Goal: Navigation & Orientation: Find specific page/section

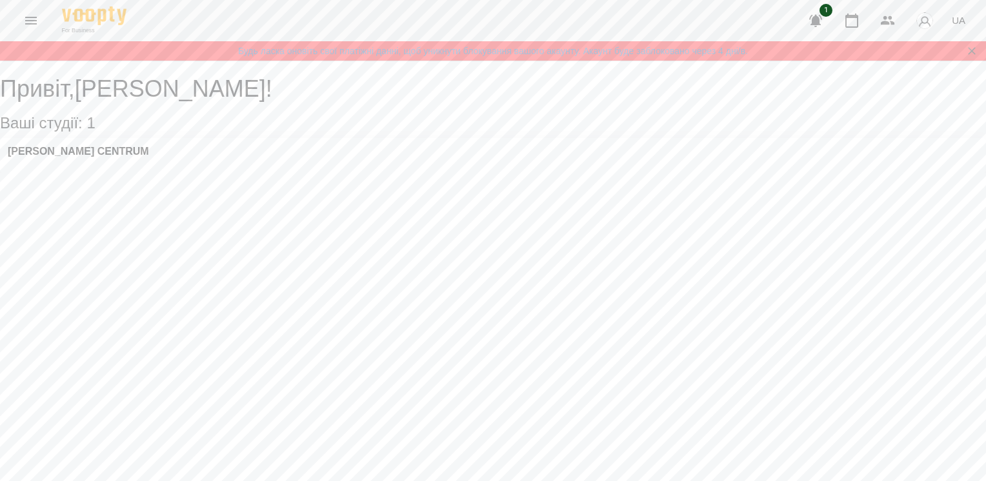
click at [147, 161] on div "[PERSON_NAME] CENTRUM" at bounding box center [493, 155] width 986 height 35
click at [115, 151] on div "[PERSON_NAME] CENTRUM" at bounding box center [493, 155] width 986 height 35
click at [115, 157] on h3 "[PERSON_NAME] CENTRUM" at bounding box center [78, 152] width 141 height 12
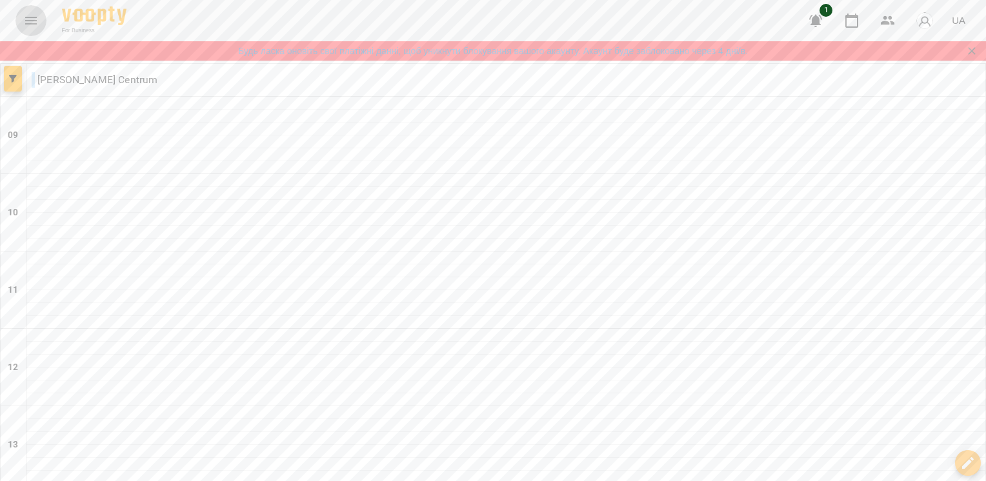
click at [28, 18] on icon "Menu" at bounding box center [30, 20] width 15 height 15
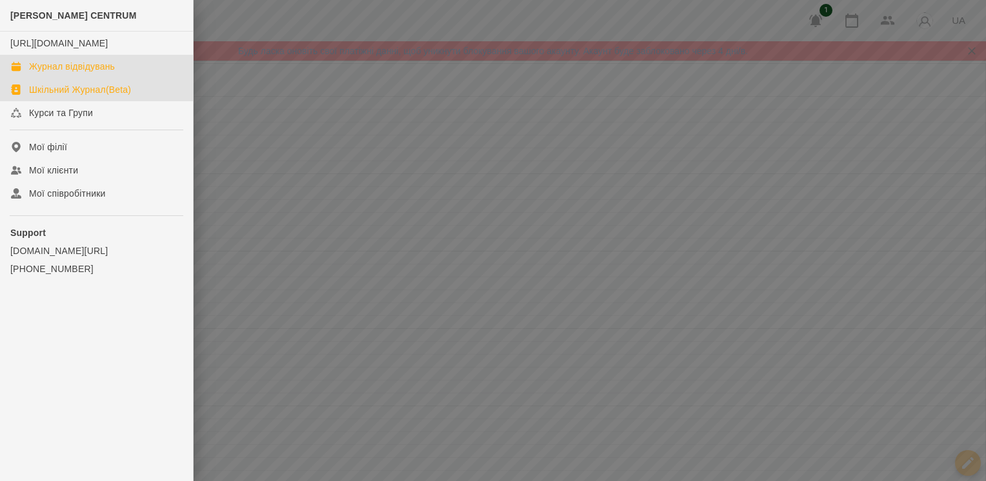
click at [85, 92] on link "Шкільний Журнал(Beta)" at bounding box center [96, 89] width 193 height 23
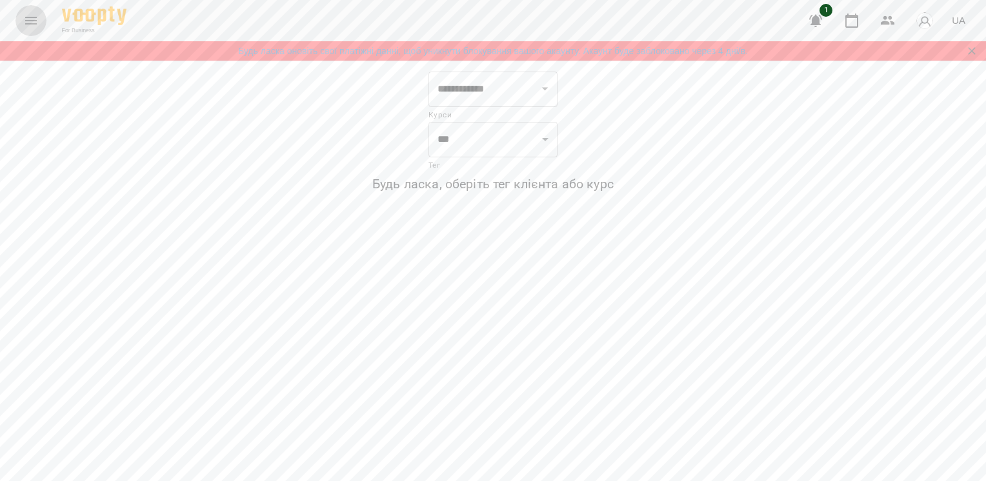
click at [19, 12] on button "Menu" at bounding box center [30, 20] width 31 height 31
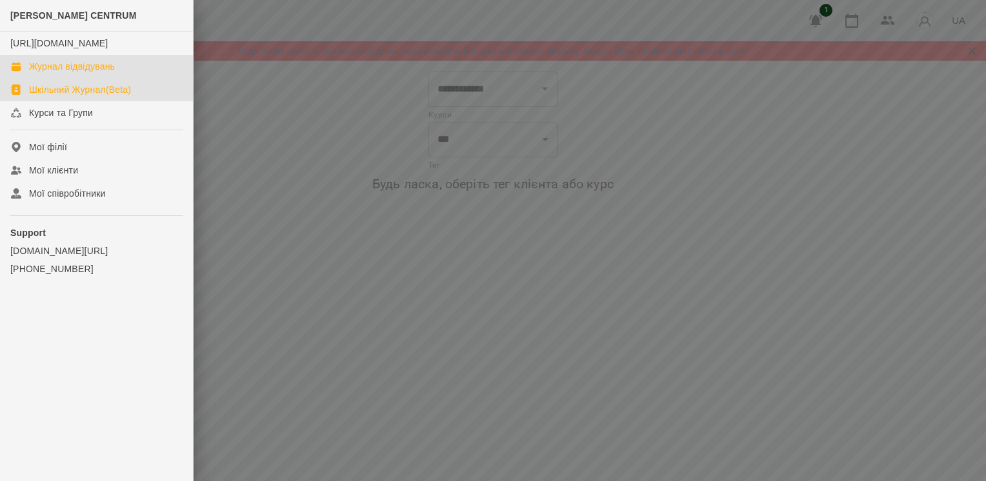
click at [75, 73] on div "Журнал відвідувань" at bounding box center [72, 66] width 86 height 13
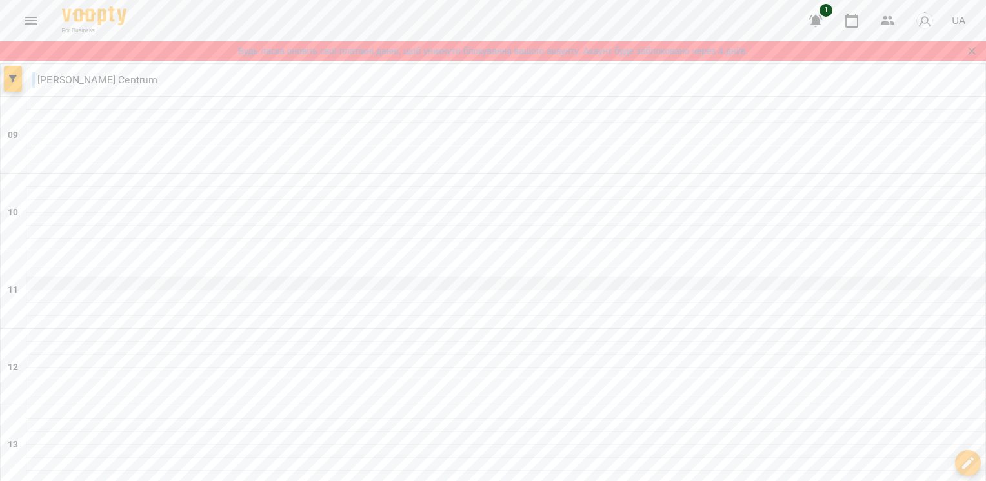
click at [233, 279] on div at bounding box center [505, 283] width 959 height 13
select select "**********"
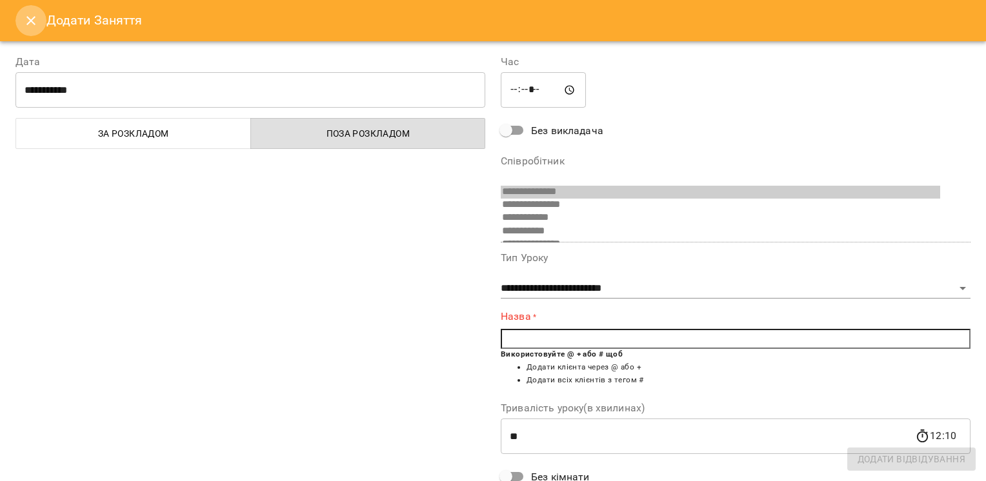
click at [22, 25] on button "Close" at bounding box center [30, 20] width 31 height 31
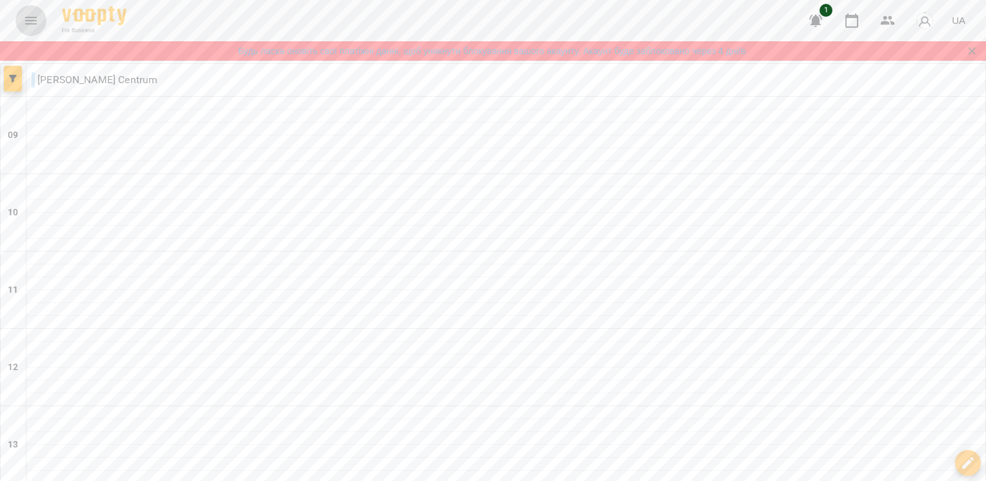
click at [26, 25] on icon "Menu" at bounding box center [30, 20] width 15 height 15
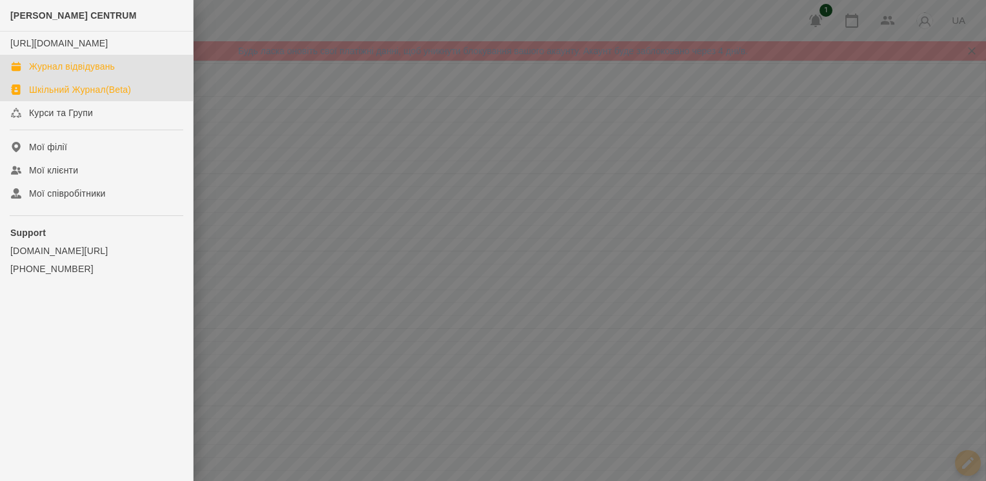
click at [57, 96] on div "Шкільний Журнал(Beta)" at bounding box center [80, 89] width 102 height 13
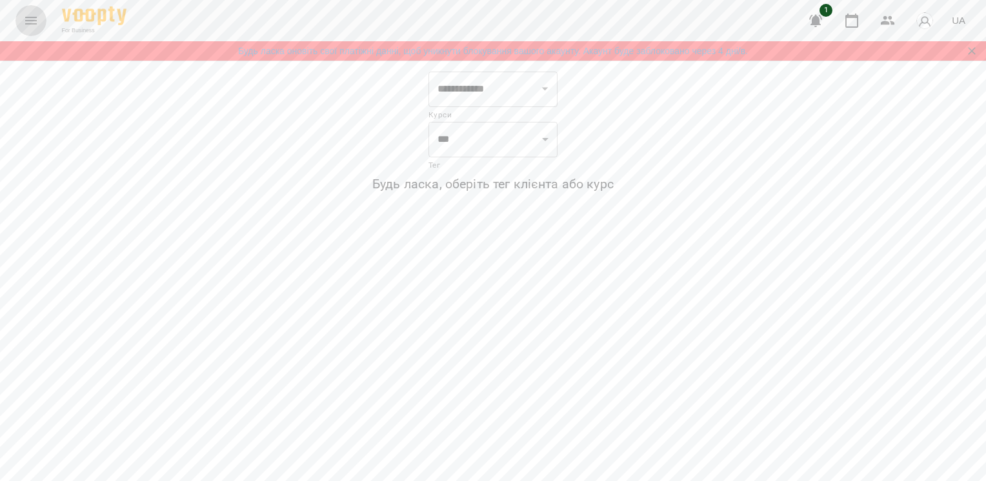
click at [25, 27] on icon "Menu" at bounding box center [30, 20] width 15 height 15
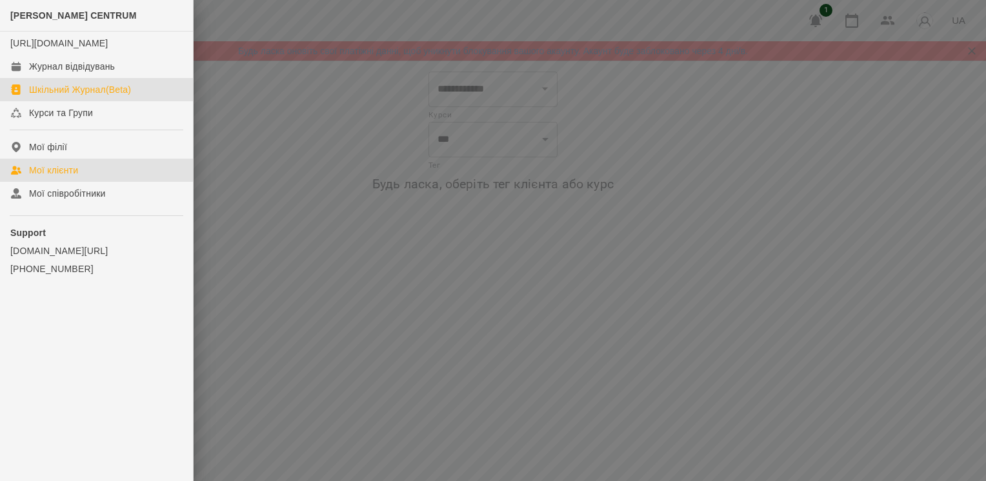
click at [55, 172] on link "Мої клієнти" at bounding box center [96, 170] width 193 height 23
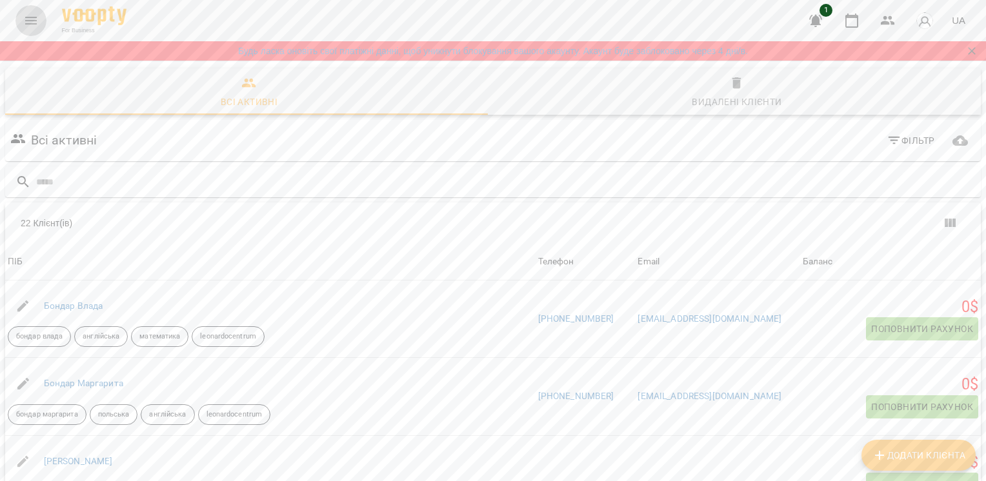
click at [31, 21] on icon "Menu" at bounding box center [31, 21] width 12 height 8
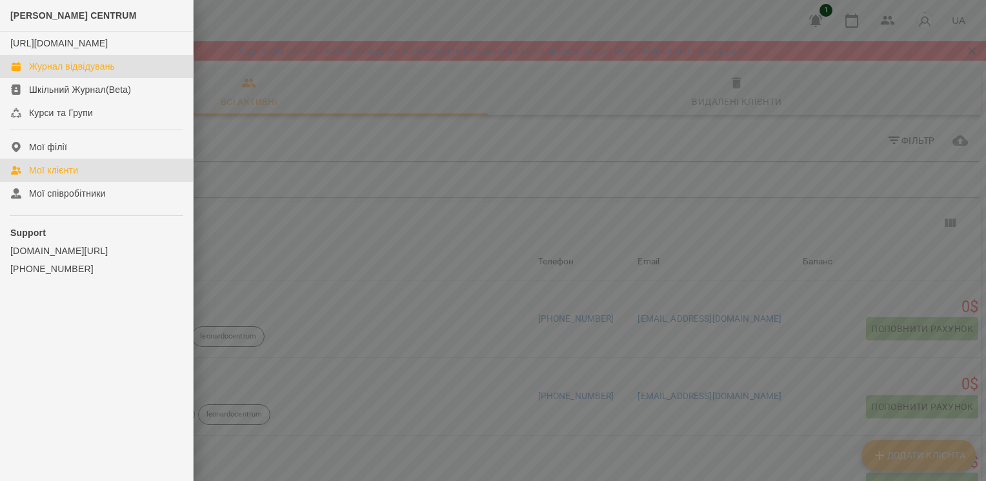
click at [117, 78] on link "Журнал відвідувань" at bounding box center [96, 66] width 193 height 23
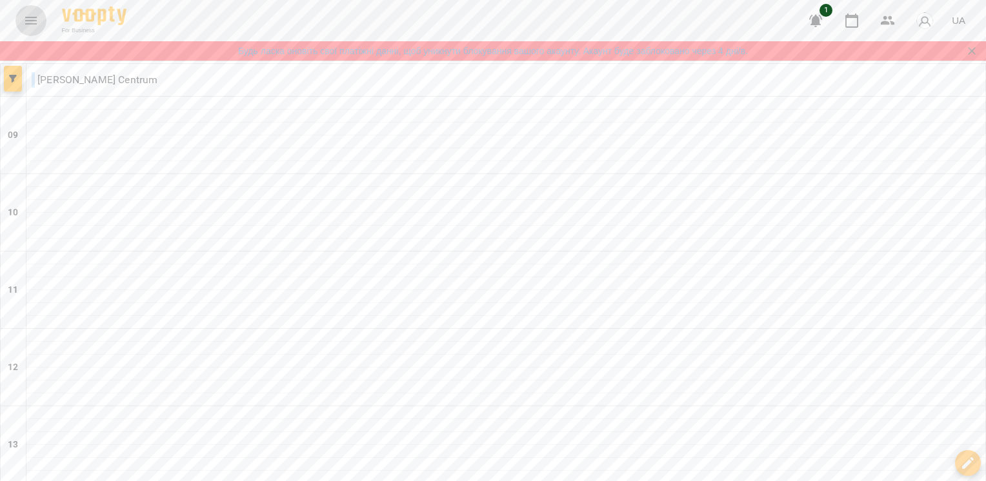
click at [36, 17] on icon "Menu" at bounding box center [30, 20] width 15 height 15
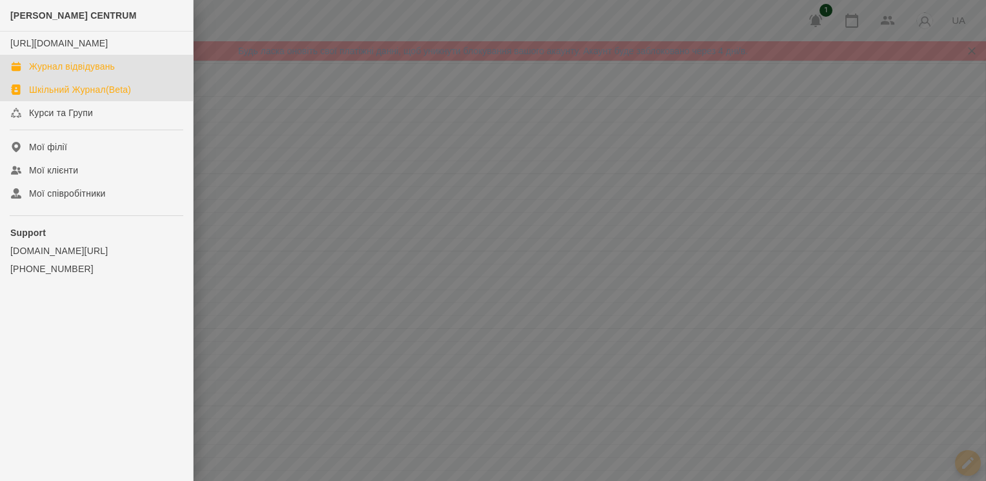
click at [66, 96] on div "Шкільний Журнал(Beta)" at bounding box center [80, 89] width 102 height 13
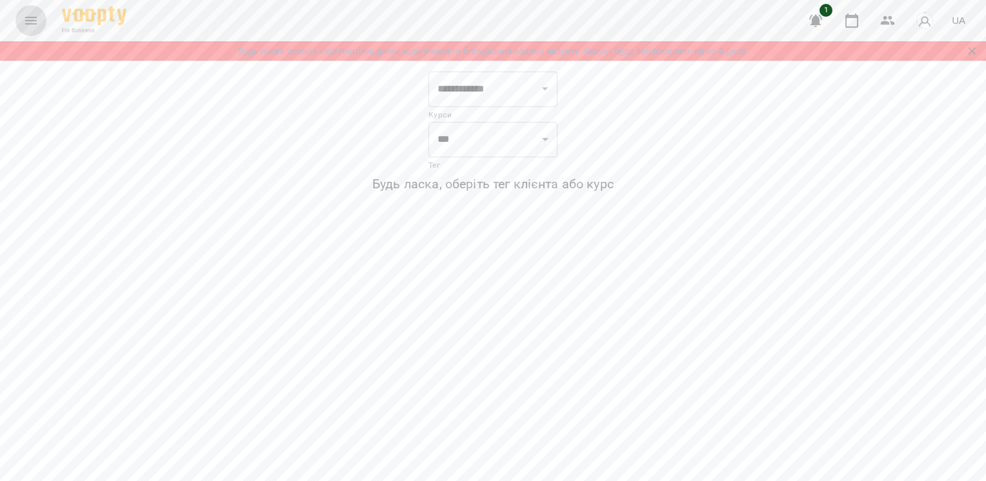
click at [39, 23] on button "Menu" at bounding box center [30, 20] width 31 height 31
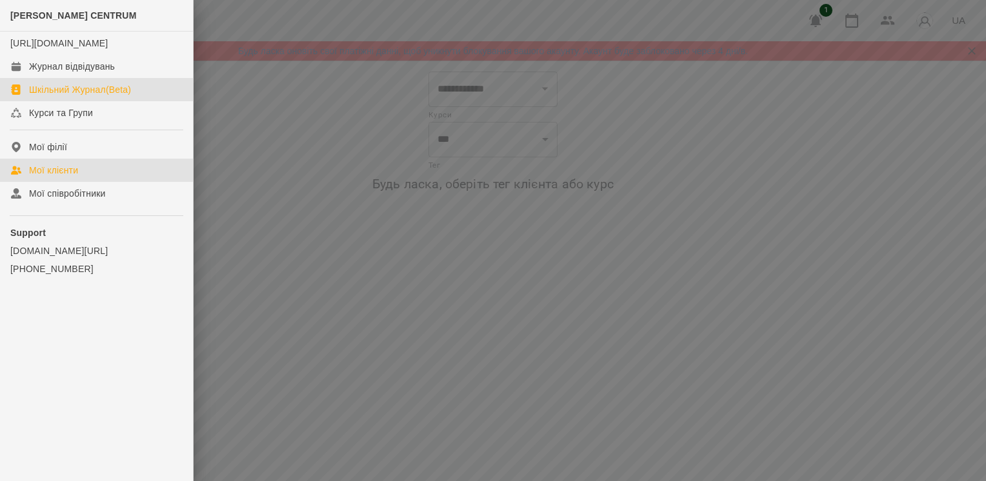
click at [70, 177] on div "Мої клієнти" at bounding box center [53, 170] width 49 height 13
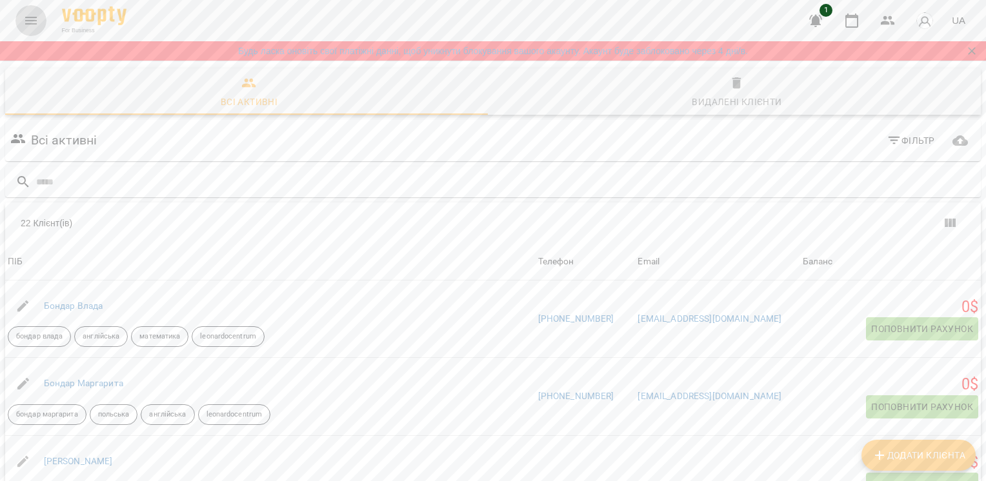
click at [35, 28] on icon "Menu" at bounding box center [30, 20] width 15 height 15
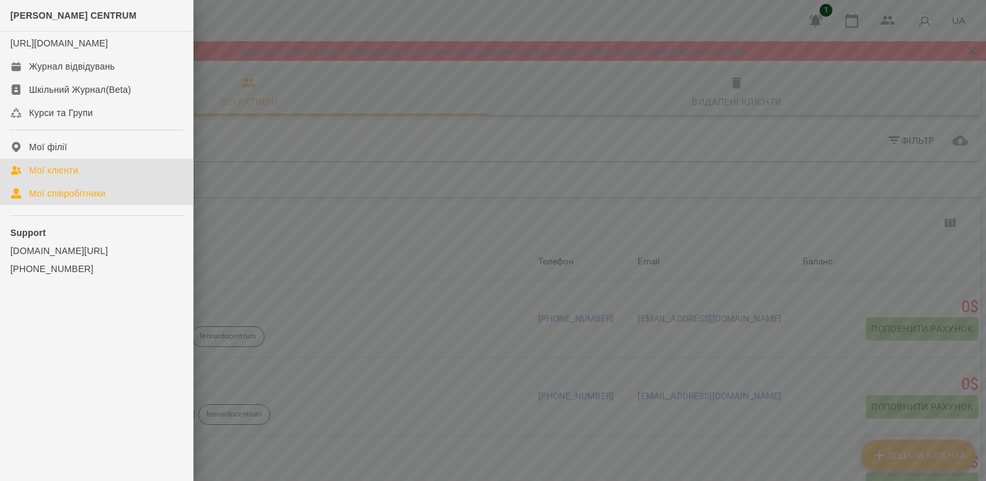
click at [66, 200] on div "Мої співробітники" at bounding box center [67, 193] width 77 height 13
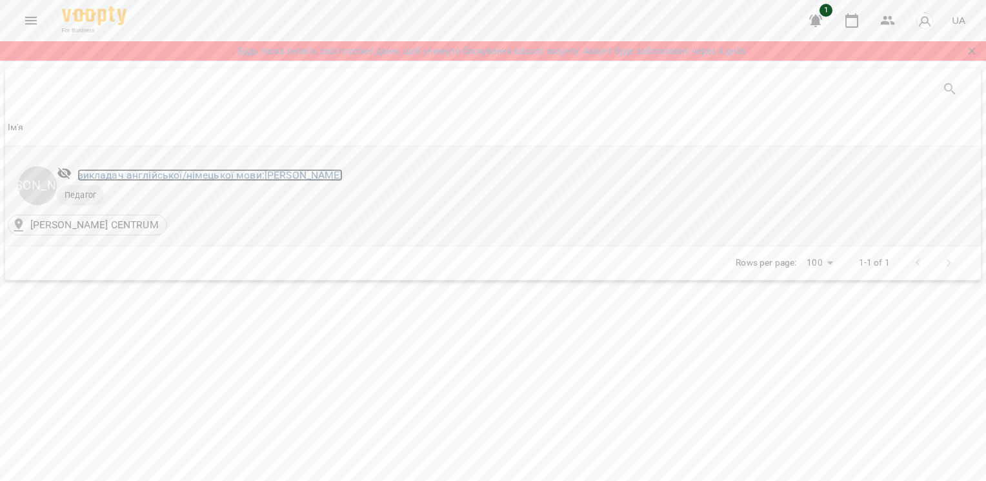
click at [271, 176] on link "викладач англійської/німецької мови: [PERSON_NAME]" at bounding box center [209, 175] width 265 height 12
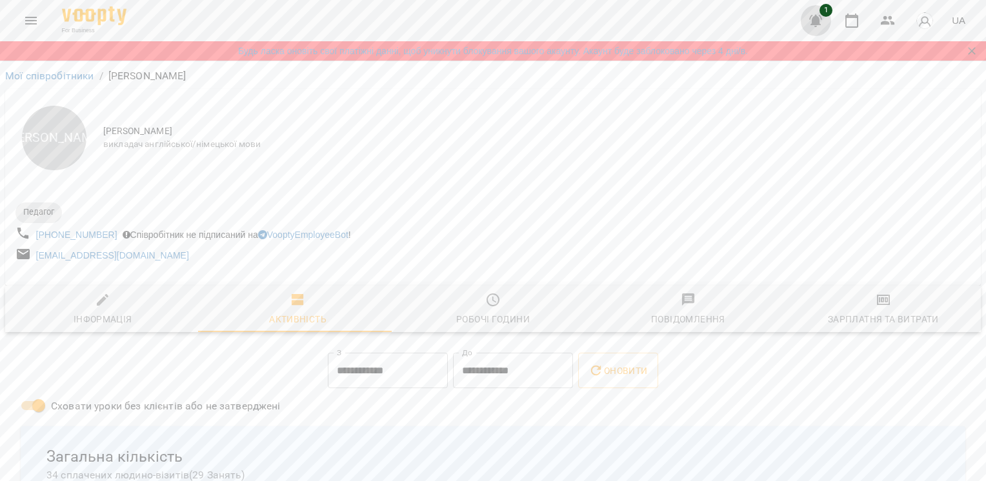
click at [815, 21] on icon "button" at bounding box center [815, 21] width 13 height 12
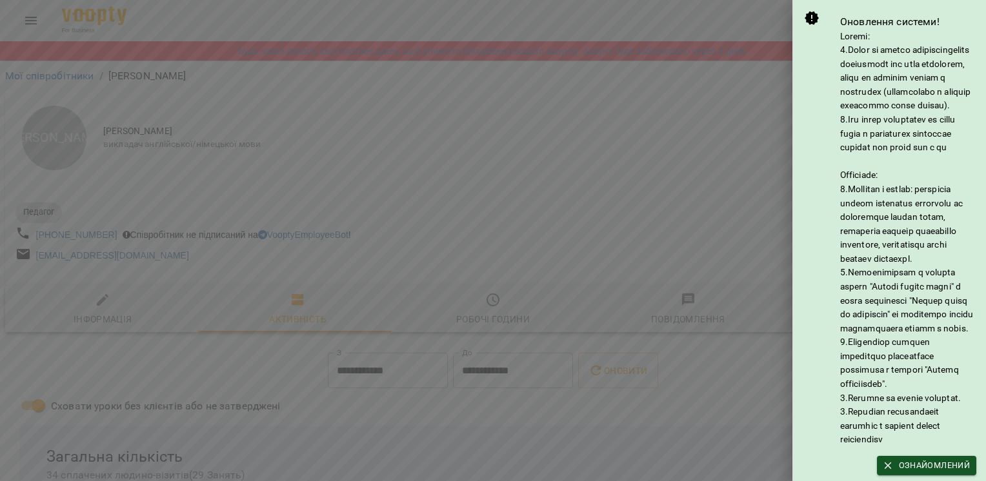
click at [697, 196] on div at bounding box center [493, 240] width 986 height 481
